Goal: Answer question/provide support

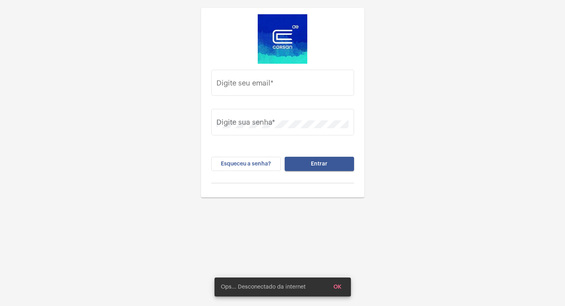
click at [300, 84] on input "Digite seu email *" at bounding box center [282, 85] width 132 height 8
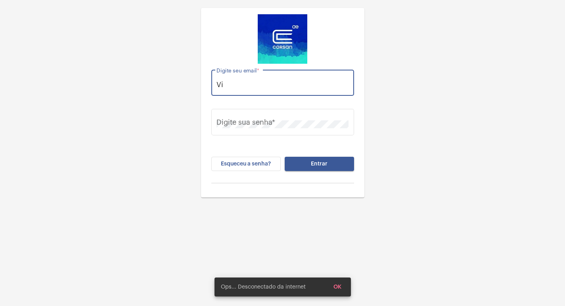
type input "V"
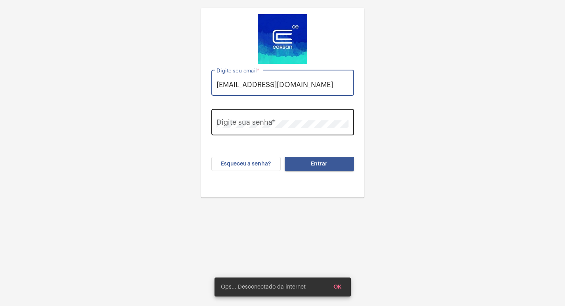
type input "[EMAIL_ADDRESS][DOMAIN_NAME]"
click at [292, 110] on div "Digite sua senha *" at bounding box center [282, 121] width 132 height 28
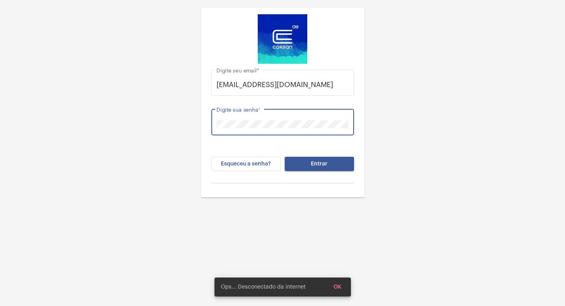
click at [285, 157] on button "Entrar" at bounding box center [319, 164] width 69 height 14
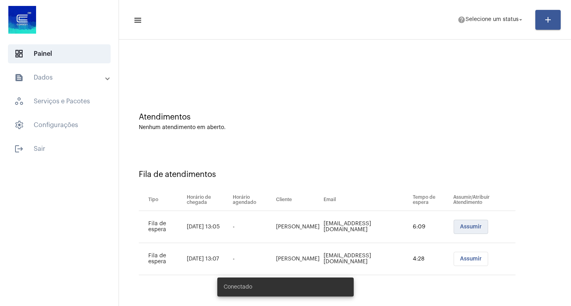
click at [463, 227] on span "Assumir" at bounding box center [471, 227] width 22 height 6
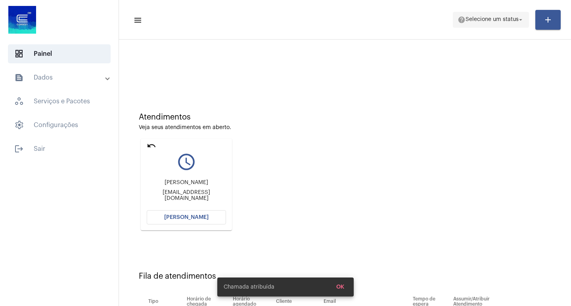
click at [500, 17] on span "Selecione um status" at bounding box center [491, 20] width 53 height 6
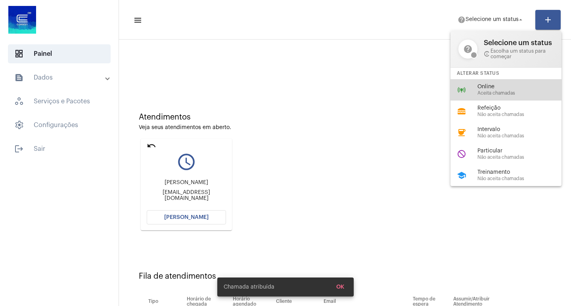
click at [484, 84] on span "Online" at bounding box center [522, 87] width 90 height 6
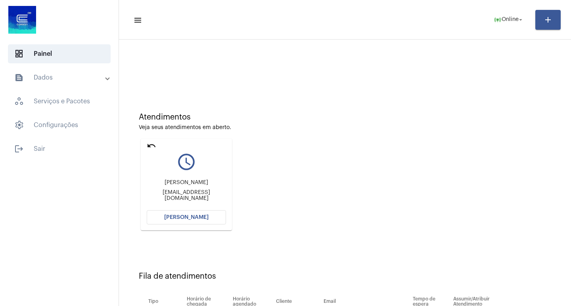
click at [202, 221] on button "[PERSON_NAME]" at bounding box center [186, 217] width 79 height 14
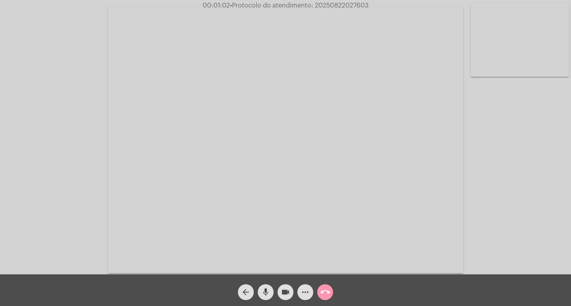
click at [267, 294] on mat-icon "mic" at bounding box center [266, 293] width 10 height 10
click at [279, 292] on button "videocam" at bounding box center [285, 293] width 16 height 16
click at [267, 289] on mat-icon "mic_off" at bounding box center [266, 293] width 10 height 10
click at [282, 291] on mat-icon "videocam_off" at bounding box center [286, 293] width 10 height 10
click at [513, 142] on div "Acessando Câmera e Microfone..." at bounding box center [285, 139] width 569 height 275
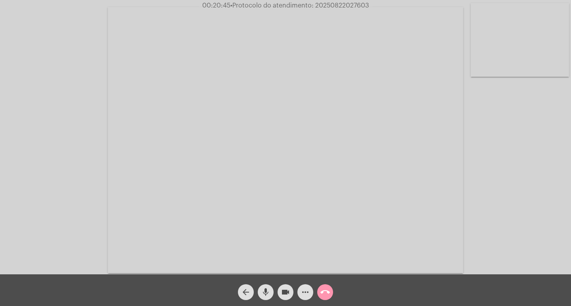
click at [304, 297] on mat-icon "more_horiz" at bounding box center [305, 293] width 10 height 10
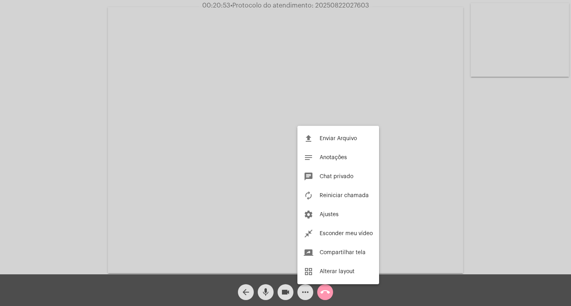
click at [53, 139] on div at bounding box center [285, 153] width 571 height 306
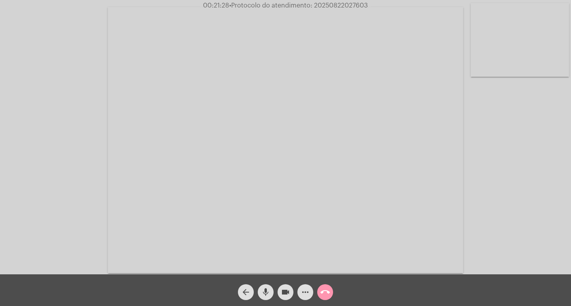
click at [328, 7] on span "• Protocolo do atendimento: 20250822027603" at bounding box center [298, 5] width 139 height 6
copy span "20250822027603"
click at [321, 294] on mat-icon "call_end" at bounding box center [325, 293] width 10 height 10
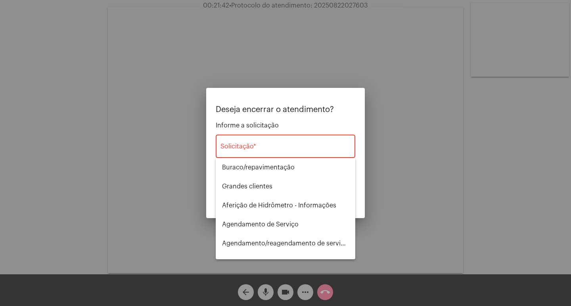
click at [260, 154] on div "Solicitação *" at bounding box center [285, 145] width 130 height 25
click at [256, 152] on input "Solicitação *" at bounding box center [285, 148] width 130 height 7
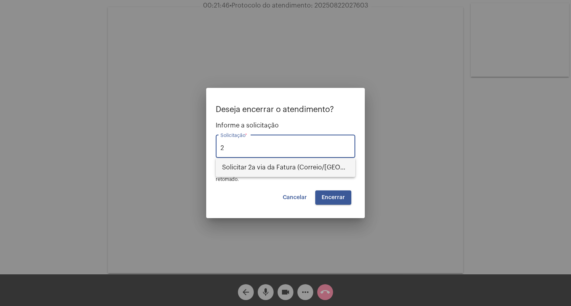
click at [251, 166] on span "Solicitar 2a via da Fatura (Correio/[GEOGRAPHIC_DATA]/Email)" at bounding box center [285, 167] width 127 height 19
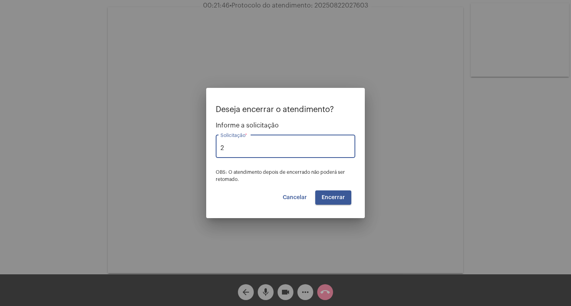
type input "Solicitar 2a via da Fatura (Correio/[GEOGRAPHIC_DATA]/Email)"
click at [335, 201] on button "Encerrar" at bounding box center [333, 198] width 36 height 14
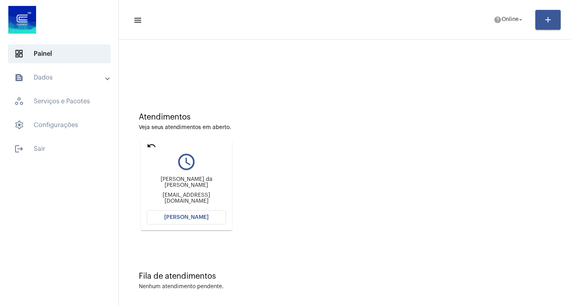
click at [153, 147] on mat-icon "undo" at bounding box center [152, 146] width 10 height 10
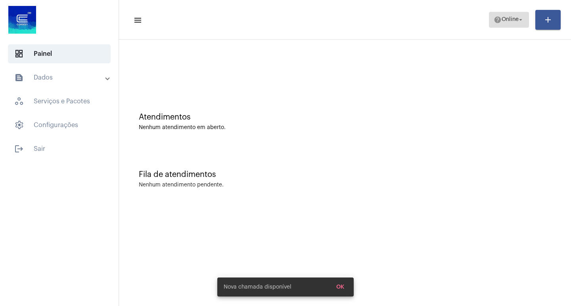
click at [511, 21] on span "Online" at bounding box center [509, 20] width 17 height 6
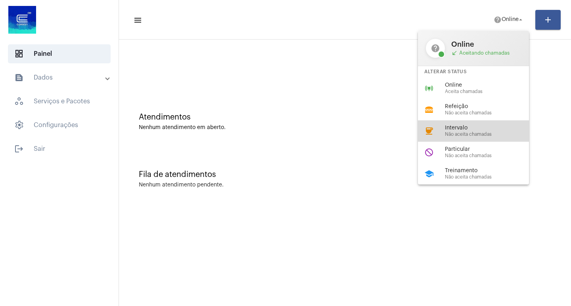
click at [464, 133] on span "Não aceita chamadas" at bounding box center [490, 134] width 90 height 5
